Goal: Information Seeking & Learning: Learn about a topic

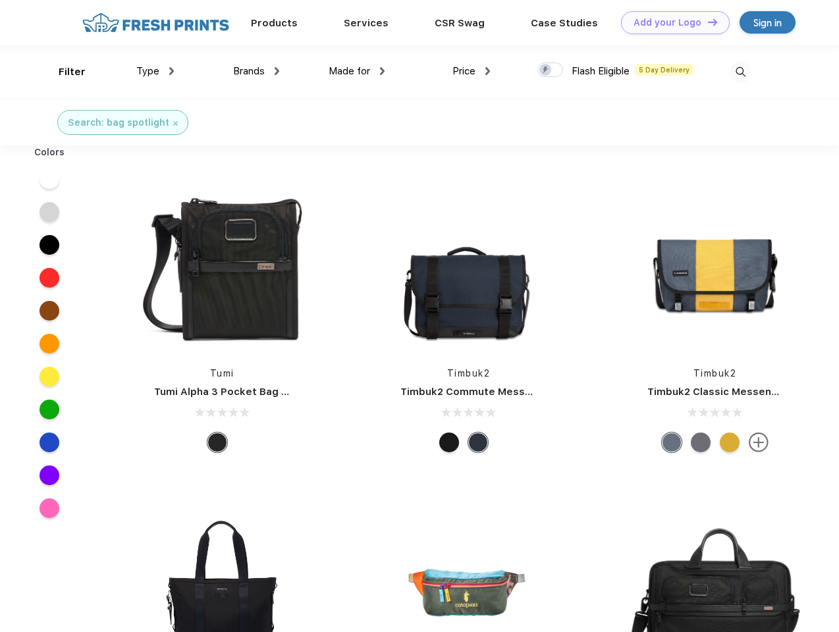
click at [670, 22] on link "Add your Logo Design Tool" at bounding box center [675, 22] width 109 height 23
click at [0, 0] on div "Design Tool" at bounding box center [0, 0] width 0 height 0
click at [706, 22] on link "Add your Logo Design Tool" at bounding box center [675, 22] width 109 height 23
click at [63, 72] on div "Filter" at bounding box center [72, 72] width 27 height 15
click at [155, 71] on span "Type" at bounding box center [147, 71] width 23 height 12
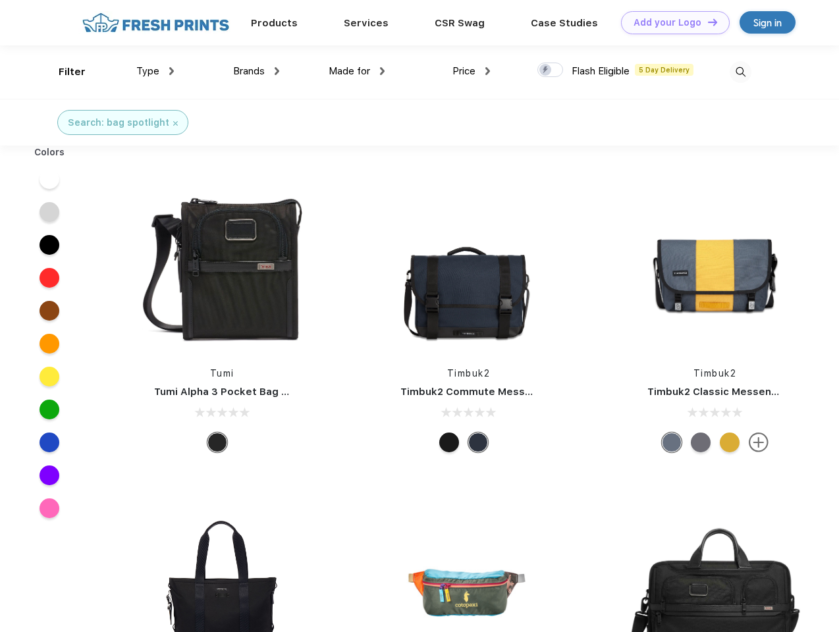
click at [256, 71] on span "Brands" at bounding box center [249, 71] width 32 height 12
click at [357, 71] on span "Made for" at bounding box center [348, 71] width 41 height 12
click at [471, 71] on span "Price" at bounding box center [463, 71] width 23 height 12
click at [550, 70] on div at bounding box center [550, 70] width 26 height 14
click at [546, 70] on input "checkbox" at bounding box center [541, 66] width 9 height 9
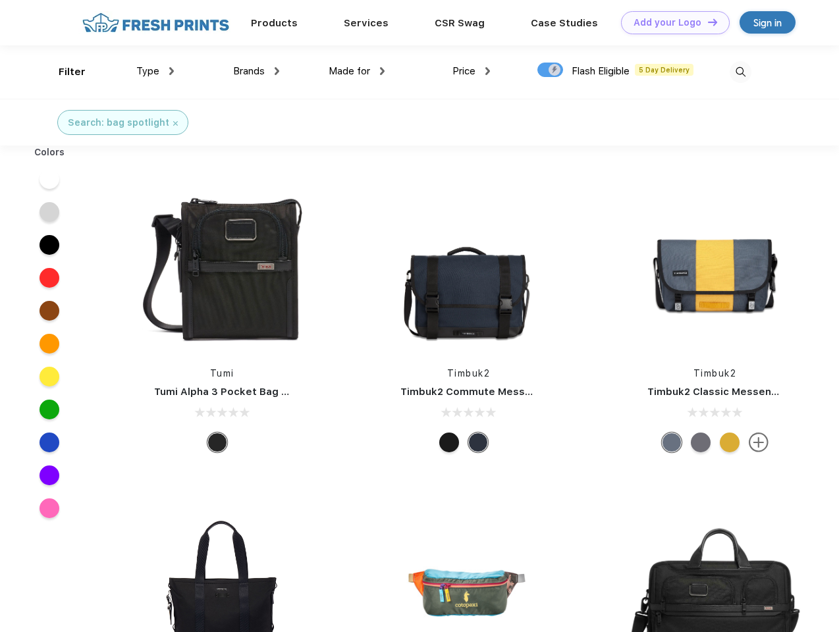
click at [740, 72] on img at bounding box center [740, 72] width 22 height 22
